Goal: Information Seeking & Learning: Learn about a topic

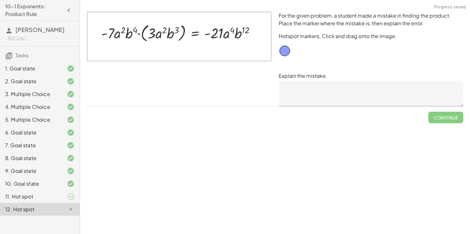
click at [55, 198] on div "11. Hot spot" at bounding box center [30, 197] width 51 height 8
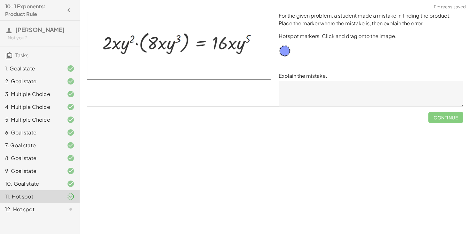
click at [62, 211] on div at bounding box center [66, 209] width 18 height 8
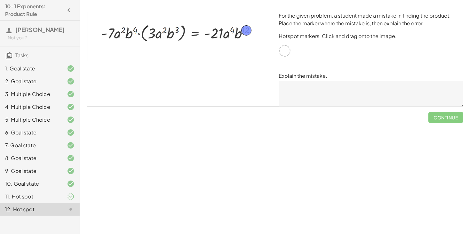
drag, startPoint x: 285, startPoint y: 53, endPoint x: 246, endPoint y: 33, distance: 43.8
click at [325, 89] on textarea at bounding box center [371, 94] width 184 height 26
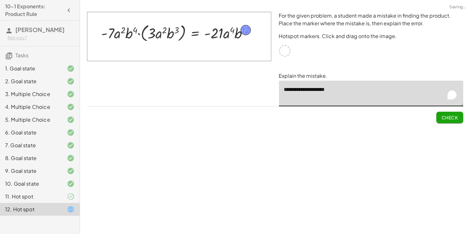
type textarea "**********"
click at [452, 117] on span "Check" at bounding box center [449, 117] width 17 height 6
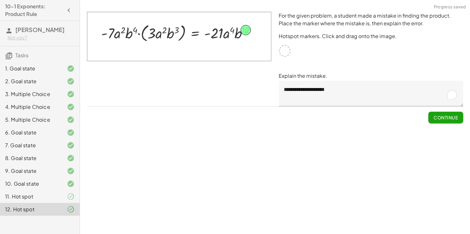
click at [453, 113] on button "Continue" at bounding box center [445, 118] width 35 height 12
